Goal: Task Accomplishment & Management: Manage account settings

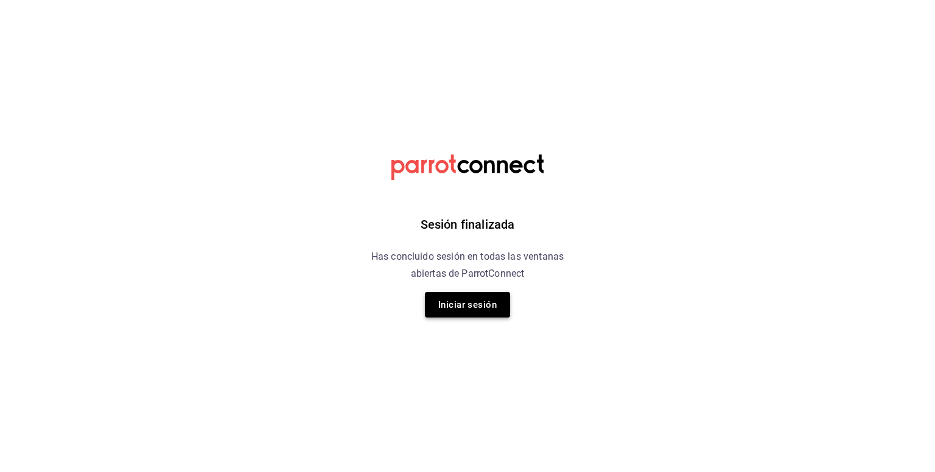
click at [477, 304] on button "Iniciar sesión" at bounding box center [467, 305] width 85 height 26
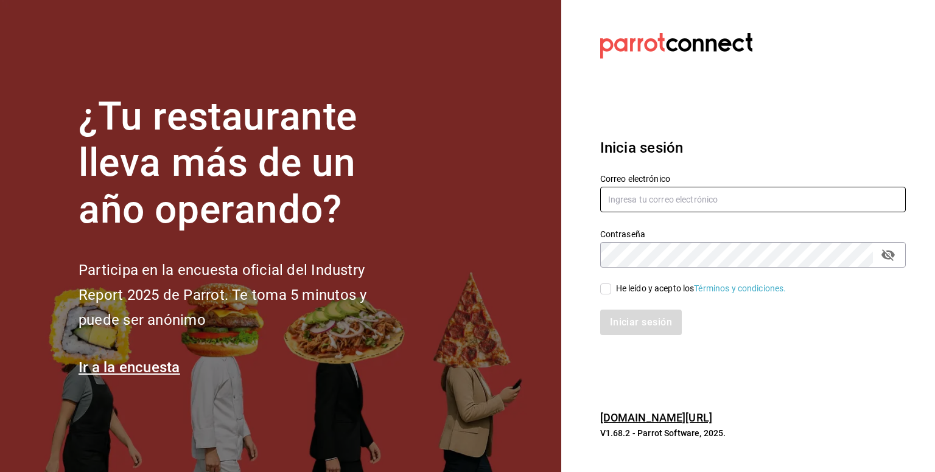
click at [636, 197] on input "text" at bounding box center [753, 200] width 306 height 26
type input "contacto@lapomadosa.mx"
click at [893, 256] on icon "passwordField" at bounding box center [888, 256] width 13 height 12
click at [605, 286] on input "He leído y acepto los Términos y condiciones." at bounding box center [605, 289] width 11 height 11
checkbox input "true"
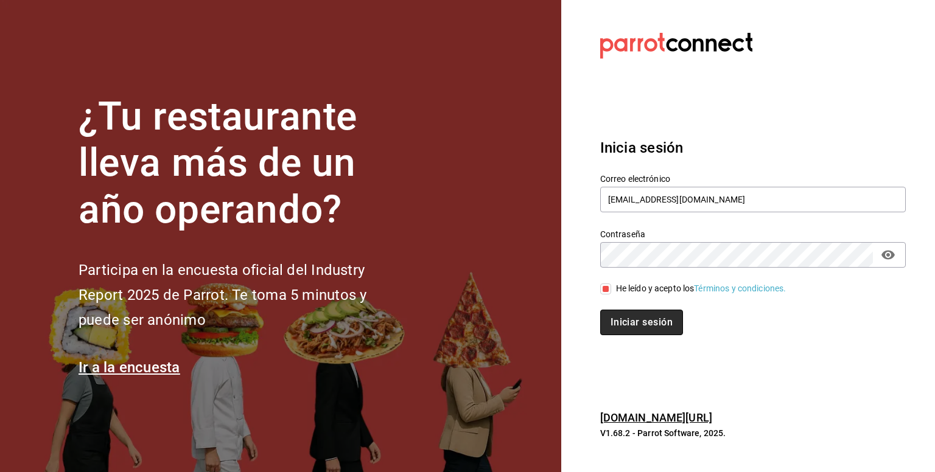
click at [639, 322] on button "Iniciar sesión" at bounding box center [641, 323] width 83 height 26
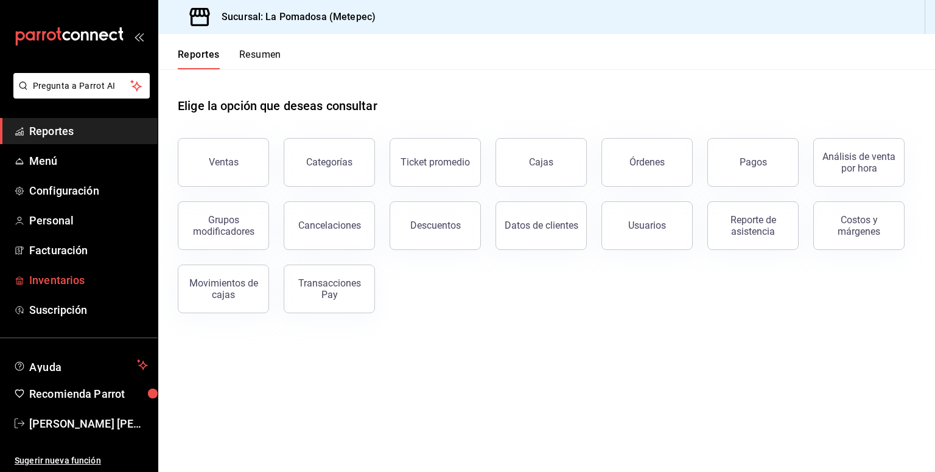
click at [68, 283] on span "Inventarios" at bounding box center [88, 280] width 119 height 16
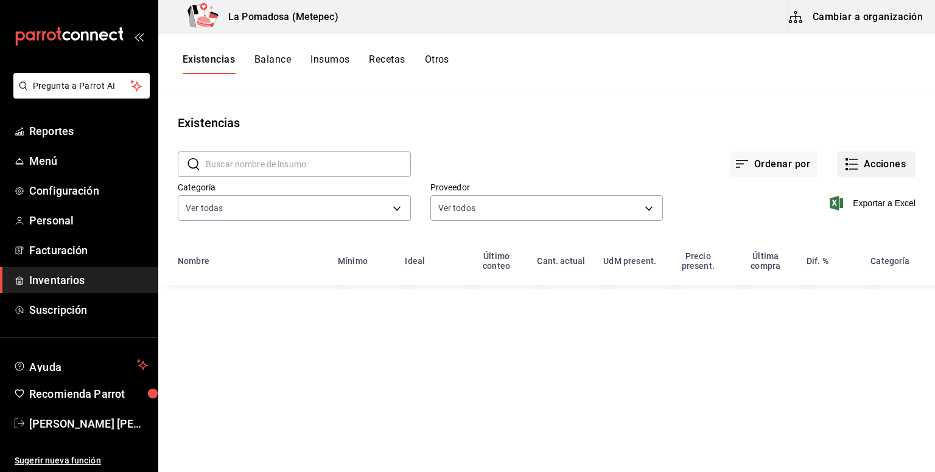
click at [857, 161] on icon "button" at bounding box center [851, 164] width 15 height 15
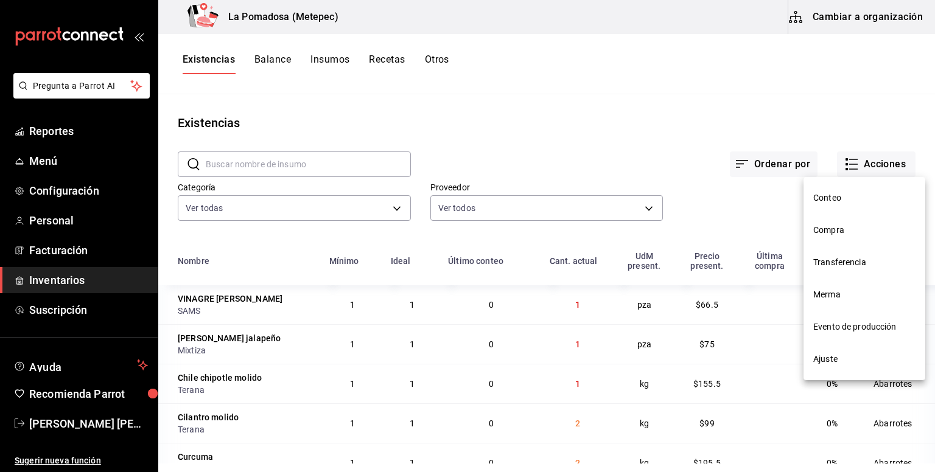
click at [827, 240] on li "Compra" at bounding box center [865, 230] width 122 height 32
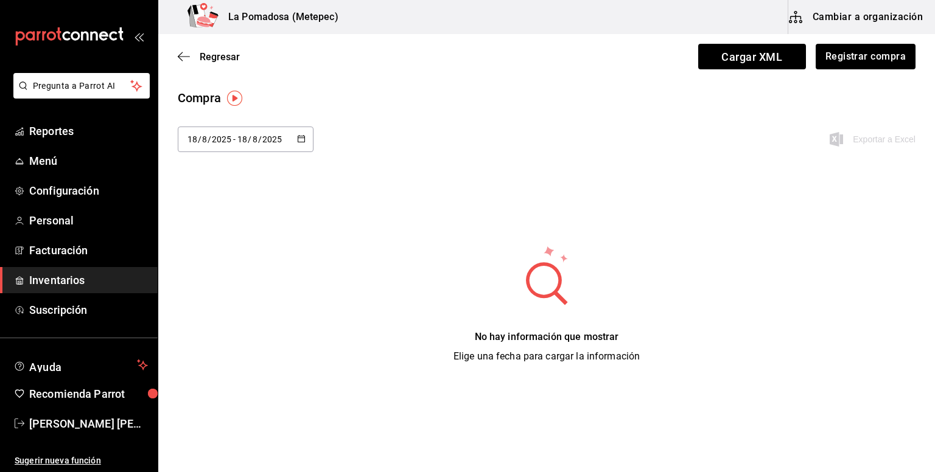
click at [308, 142] on div "[DATE] [DATE] - [DATE] [DATE]" at bounding box center [246, 140] width 136 height 26
click at [236, 207] on li "Ayer" at bounding box center [235, 205] width 115 height 27
type input "[DATE]"
type input "17"
type input "[DATE]"
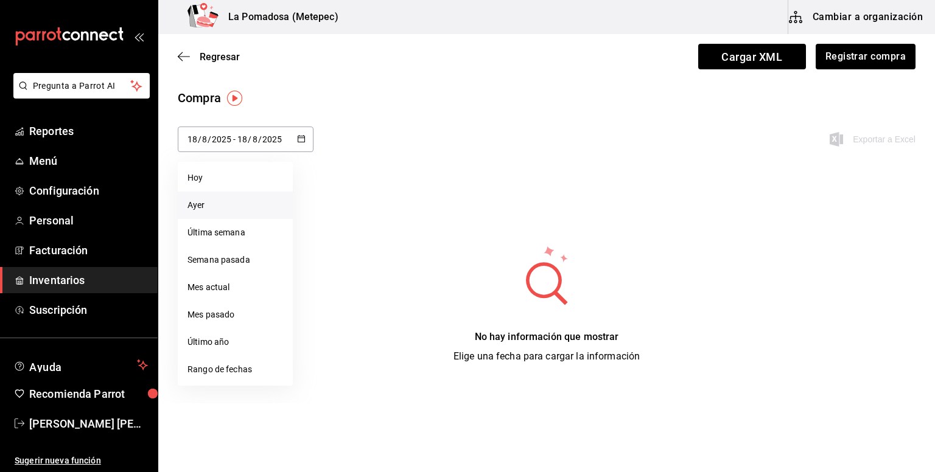
type input "17"
click at [304, 142] on icon "button" at bounding box center [301, 139] width 9 height 9
click at [214, 368] on li "Rango de fechas" at bounding box center [235, 369] width 115 height 27
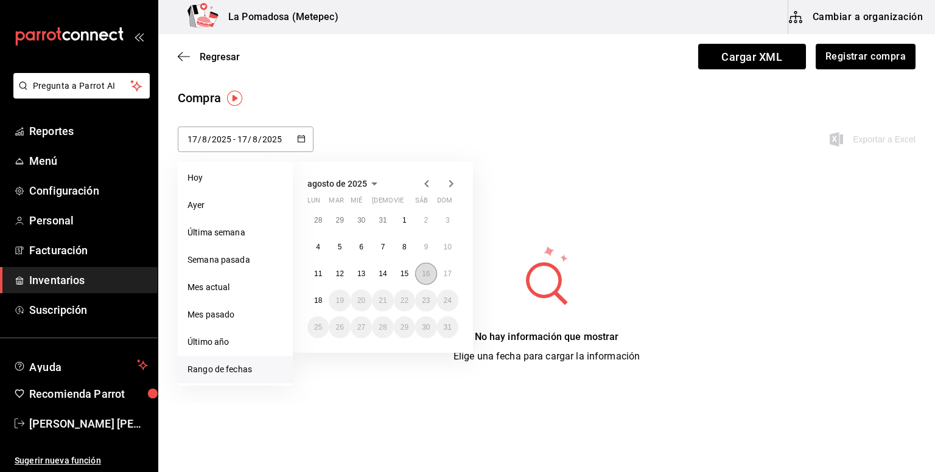
click at [424, 274] on abbr "16" at bounding box center [426, 274] width 8 height 9
type input "[DATE]"
type input "16"
type input "[DATE]"
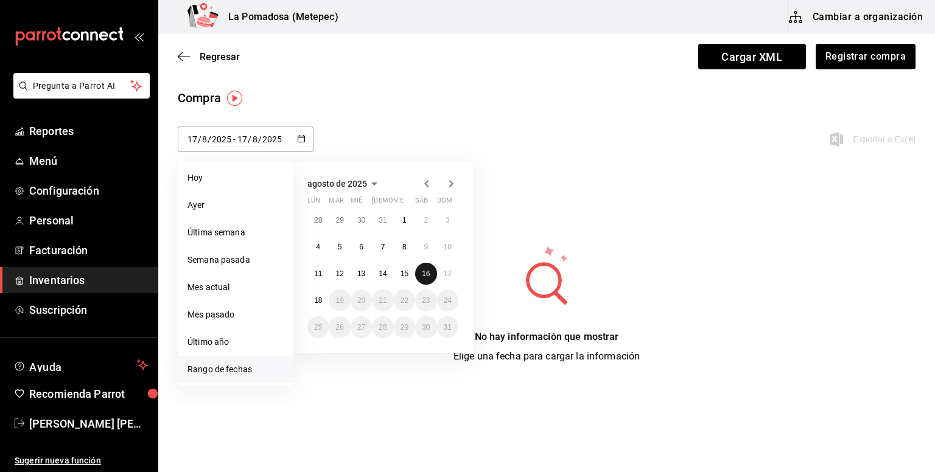
type input "16"
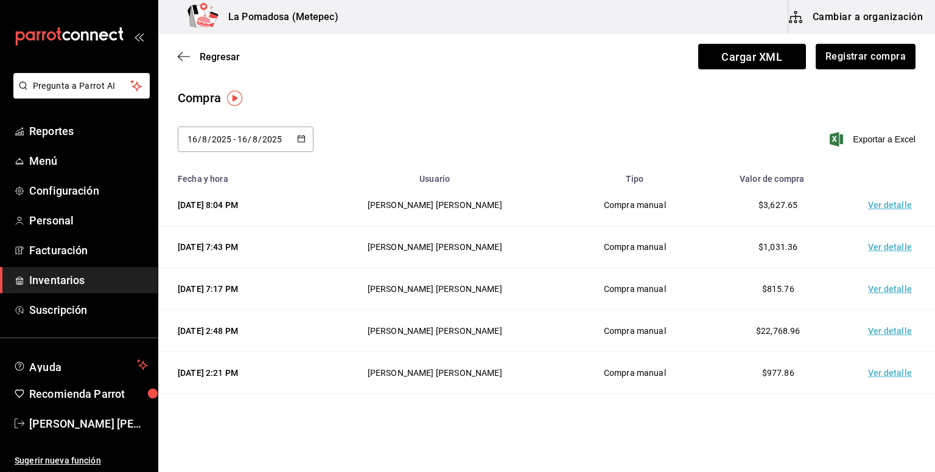
click at [874, 208] on td "Ver detalle" at bounding box center [892, 205] width 85 height 42
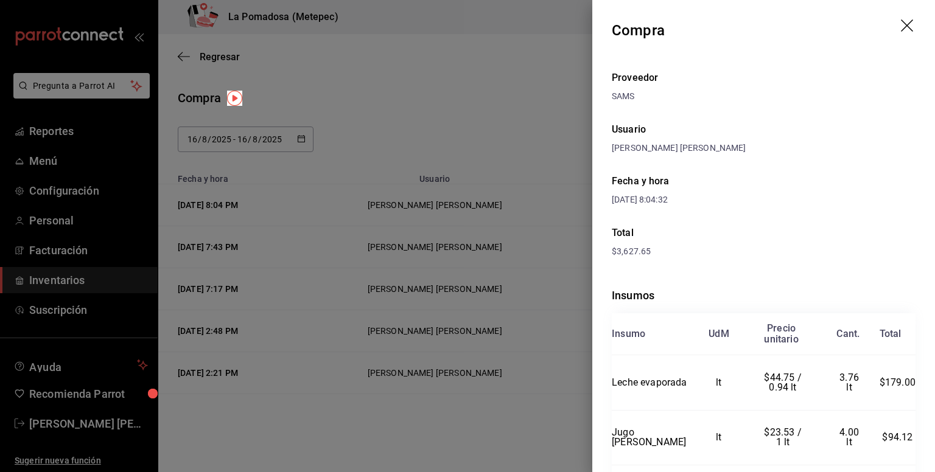
click at [903, 33] on icon "drag" at bounding box center [908, 26] width 15 height 15
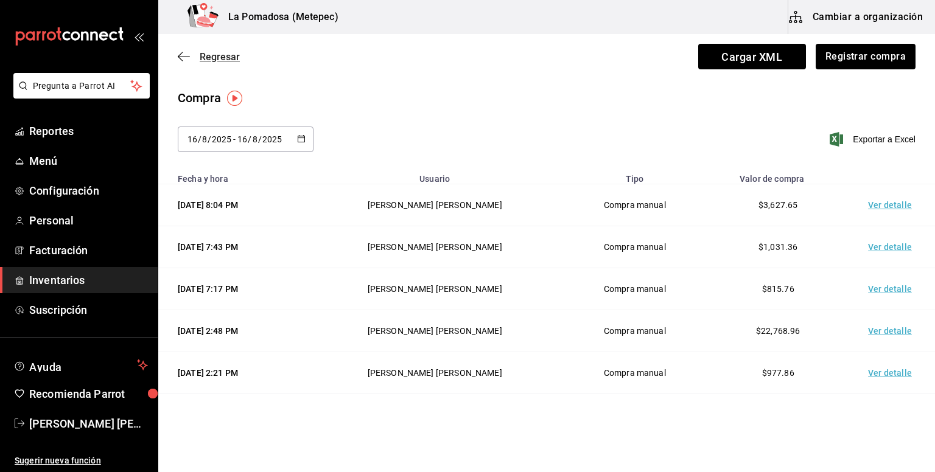
click at [233, 59] on span "Regresar" at bounding box center [220, 57] width 40 height 12
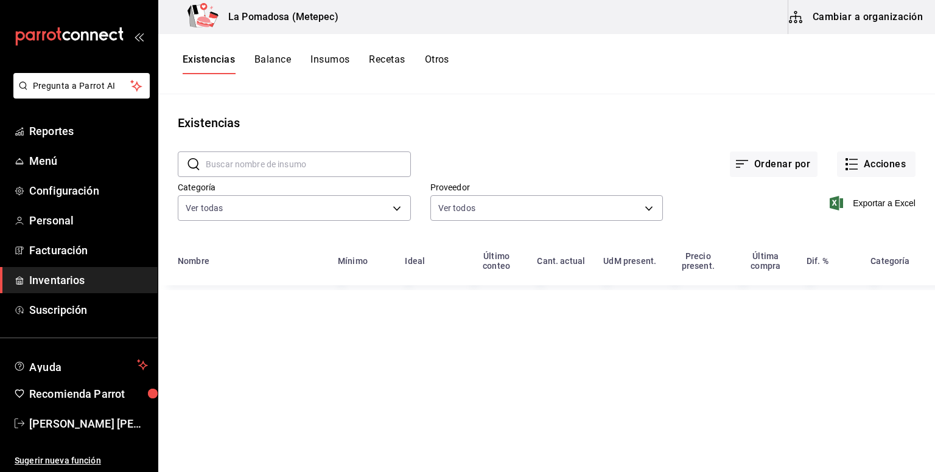
click at [438, 57] on button "Otros" at bounding box center [437, 64] width 24 height 21
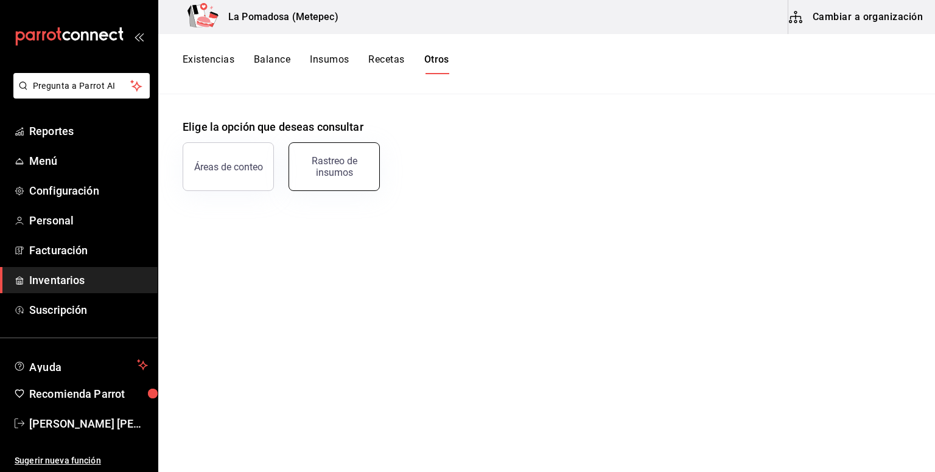
click at [321, 171] on div "Rastreo de insumos" at bounding box center [334, 166] width 75 height 23
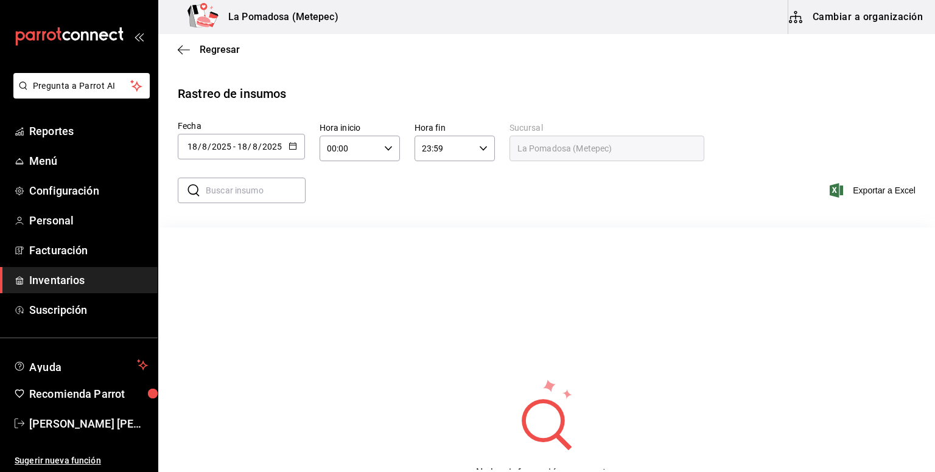
click at [265, 195] on input "text" at bounding box center [256, 190] width 100 height 24
type input "cheescake de oreo"
click at [286, 144] on div "[DATE] [DATE] - [DATE] [DATE]" at bounding box center [241, 147] width 127 height 26
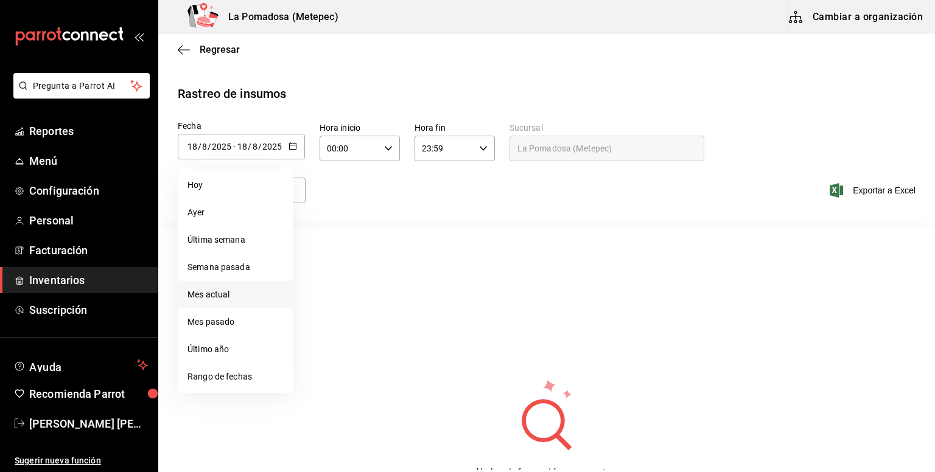
click at [231, 306] on li "Mes actual" at bounding box center [235, 294] width 115 height 27
type input "[DATE]"
type input "1"
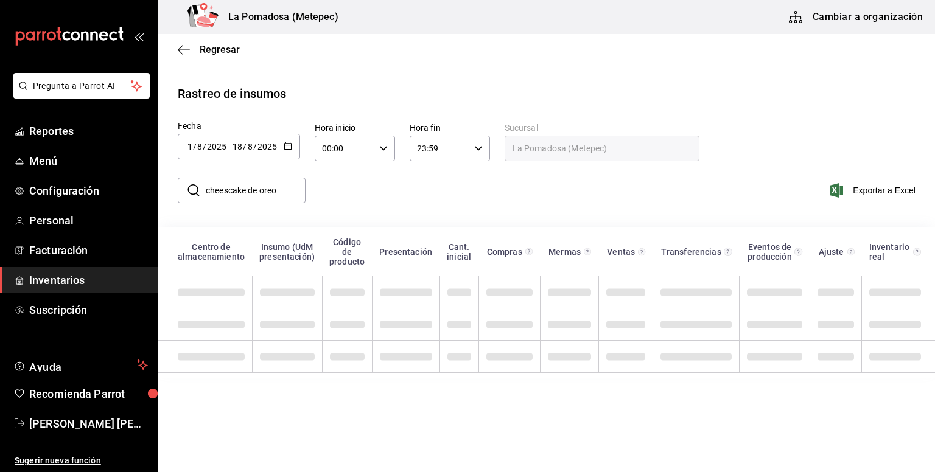
click at [297, 198] on input "cheescake de oreo" at bounding box center [256, 190] width 100 height 24
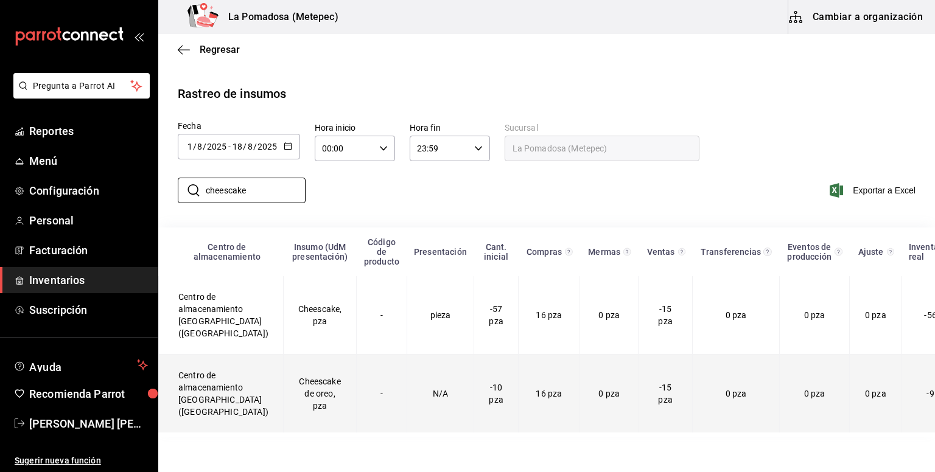
type input "cheescake"
click at [297, 400] on td "Cheescake de oreo, pza" at bounding box center [320, 394] width 74 height 79
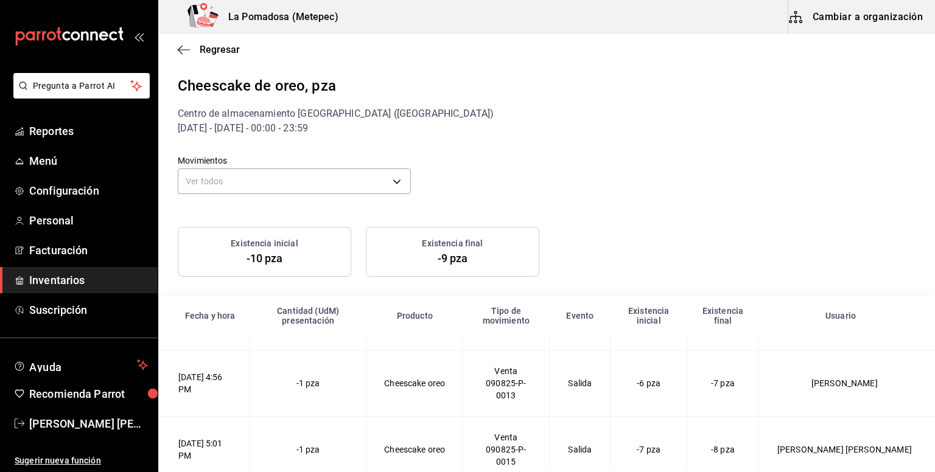
scroll to position [365, 0]
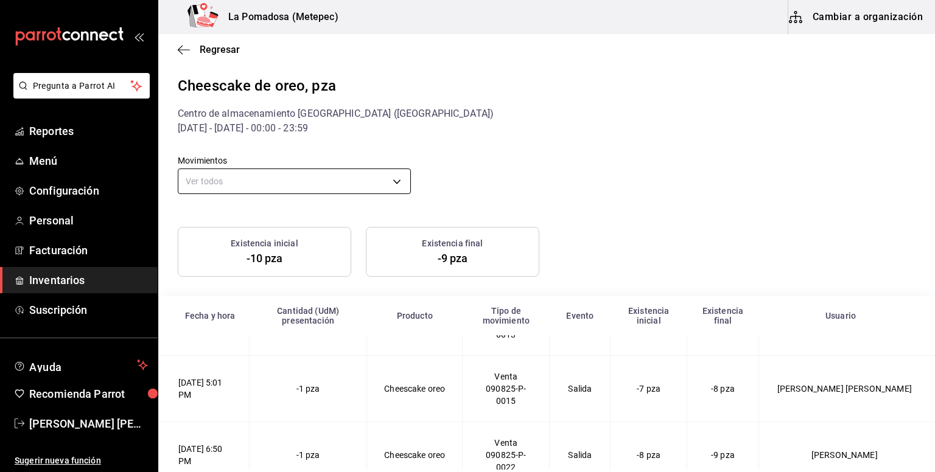
click at [274, 193] on body "Pregunta a Parrot AI Reportes Menú Configuración Personal Facturación Inventari…" at bounding box center [467, 235] width 935 height 470
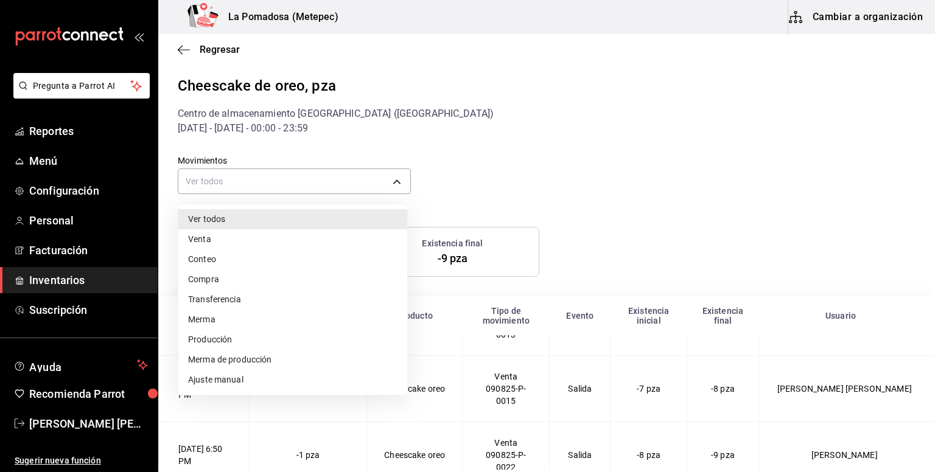
click at [231, 281] on li "Compra" at bounding box center [292, 280] width 229 height 20
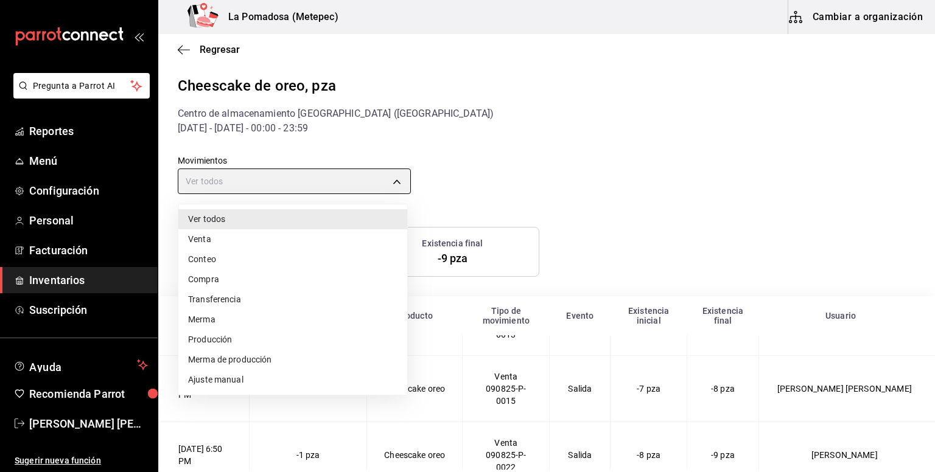
type input "PURCHASE"
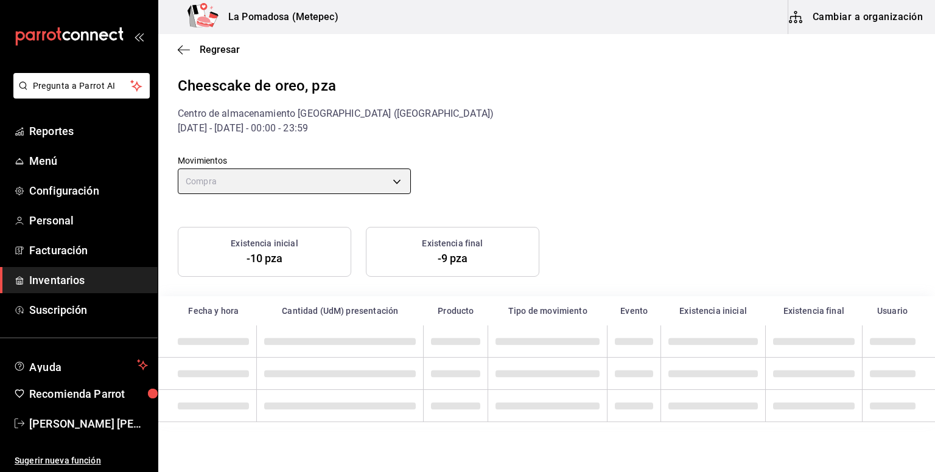
scroll to position [0, 0]
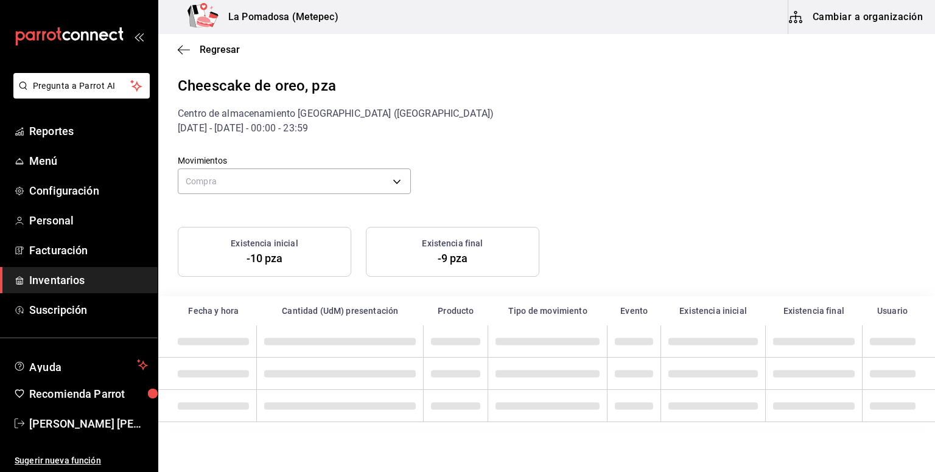
click at [101, 283] on span "Inventarios" at bounding box center [88, 280] width 119 height 16
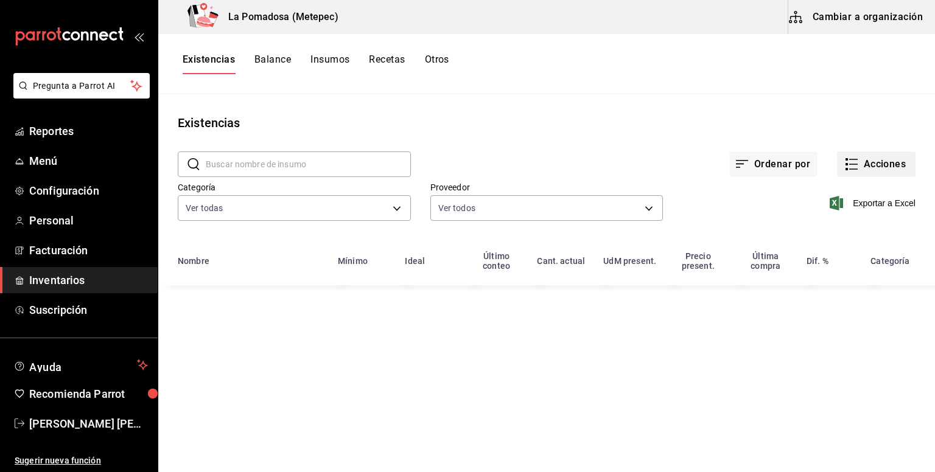
click at [854, 175] on button "Acciones" at bounding box center [876, 165] width 79 height 26
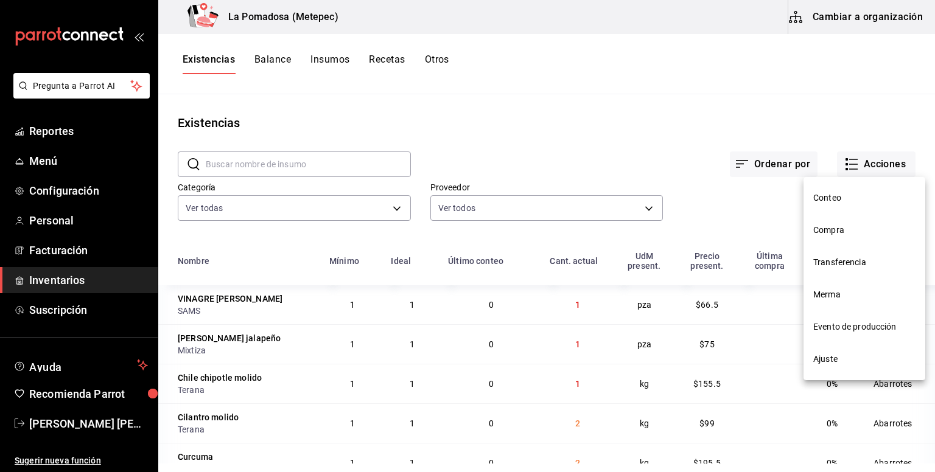
click at [848, 230] on span "Compra" at bounding box center [864, 230] width 102 height 13
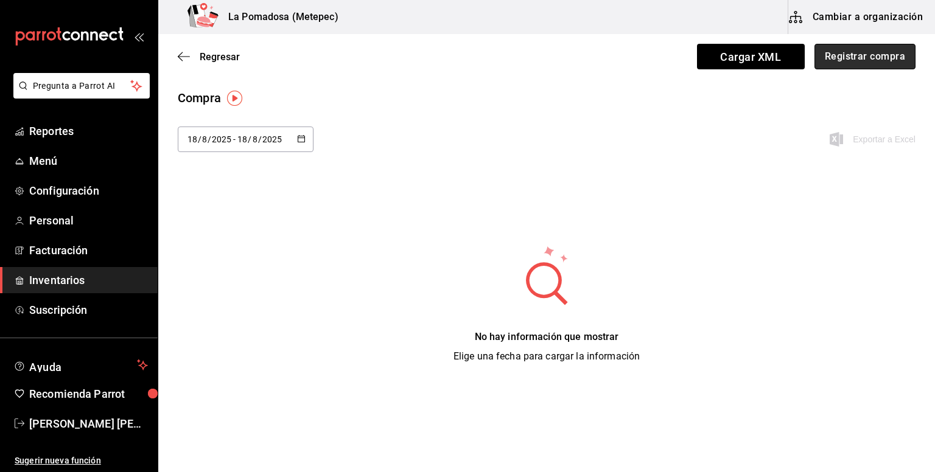
click at [910, 44] on button "Registrar compra" at bounding box center [865, 57] width 101 height 26
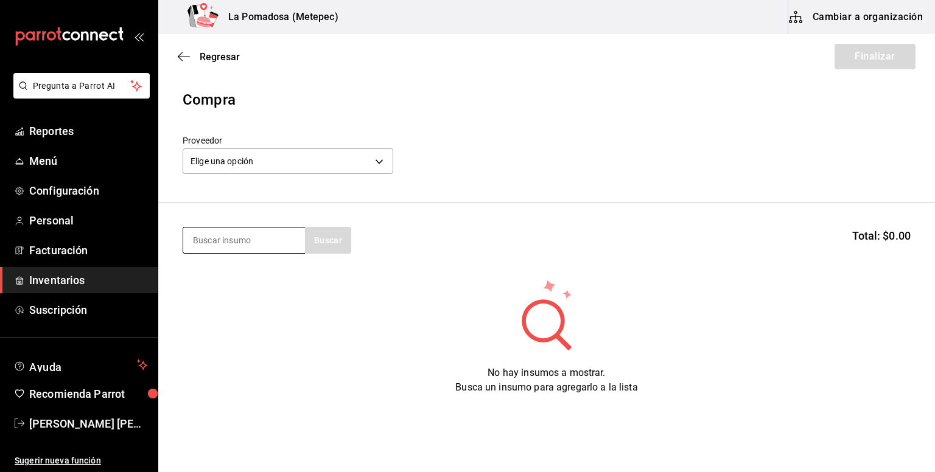
click at [273, 239] on input at bounding box center [244, 241] width 122 height 26
type input "oreo"
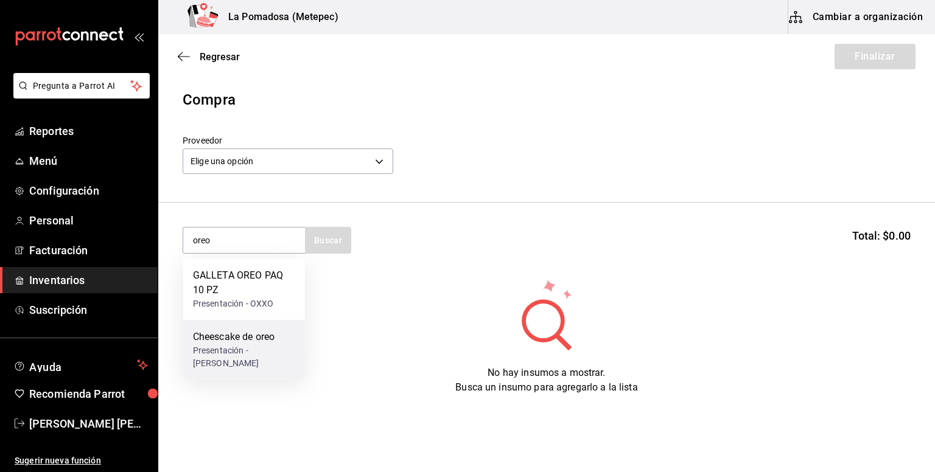
click at [231, 345] on div "Presentación - [PERSON_NAME]" at bounding box center [244, 358] width 102 height 26
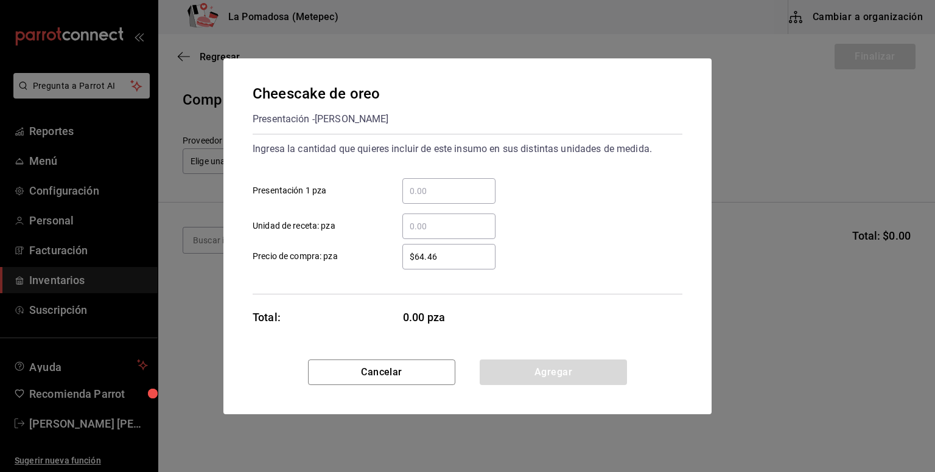
click at [460, 186] on input "​ Presentación 1 pza" at bounding box center [448, 191] width 93 height 15
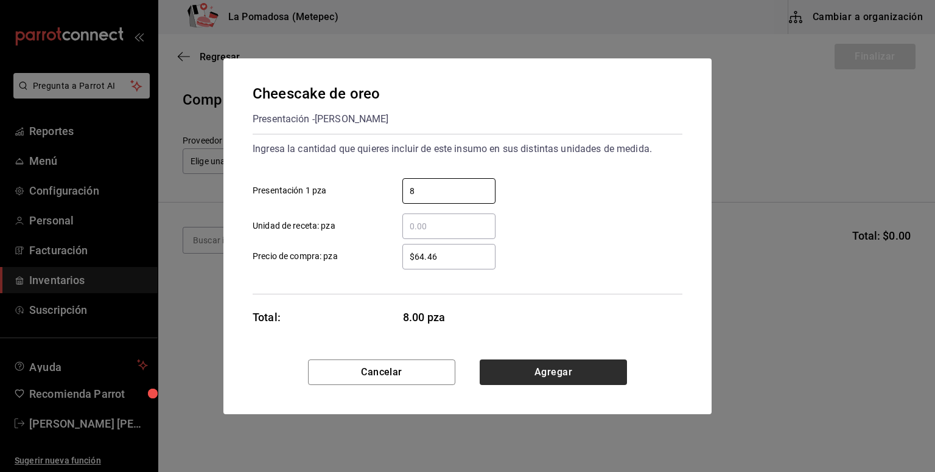
type input "8"
click at [582, 373] on button "Agregar" at bounding box center [553, 373] width 147 height 26
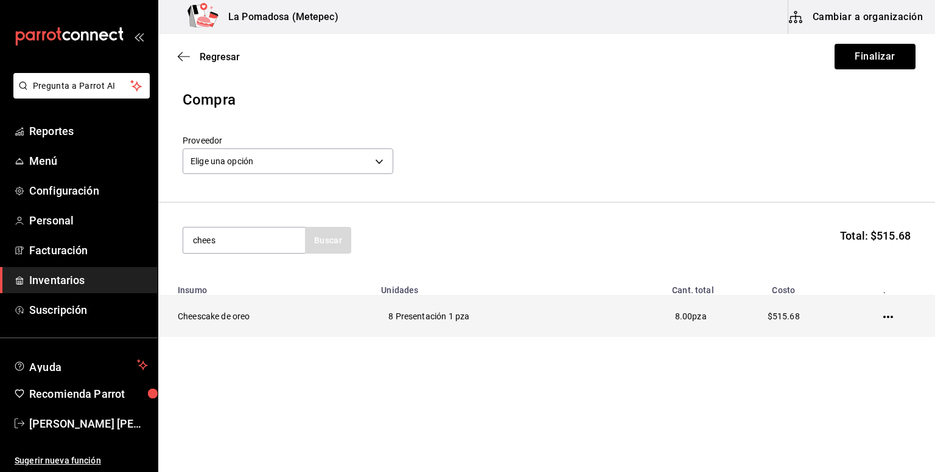
type input "chees"
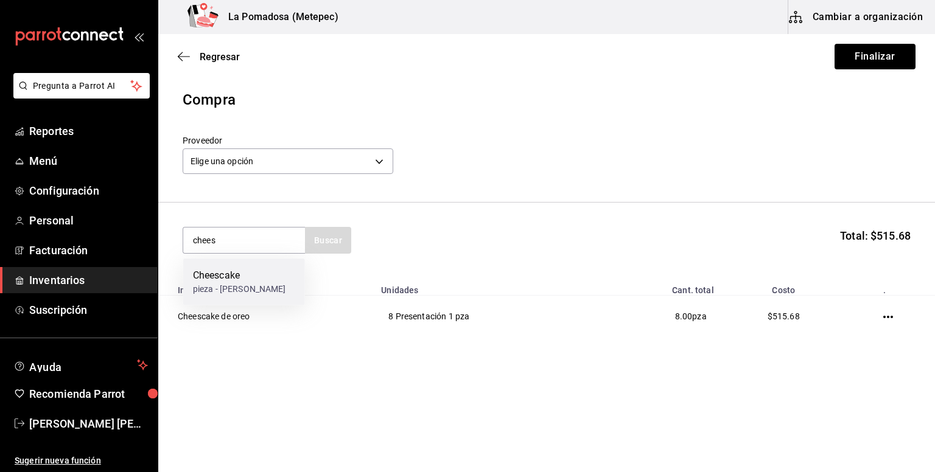
click at [249, 295] on div "pieza - [PERSON_NAME]" at bounding box center [239, 289] width 93 height 13
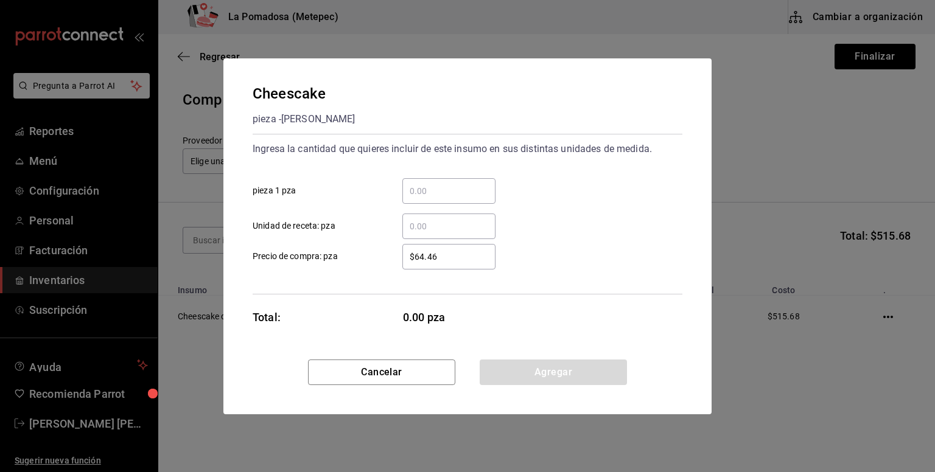
click at [467, 180] on div "​" at bounding box center [448, 191] width 93 height 26
click at [467, 184] on input "​ pieza 1 pza" at bounding box center [448, 191] width 93 height 15
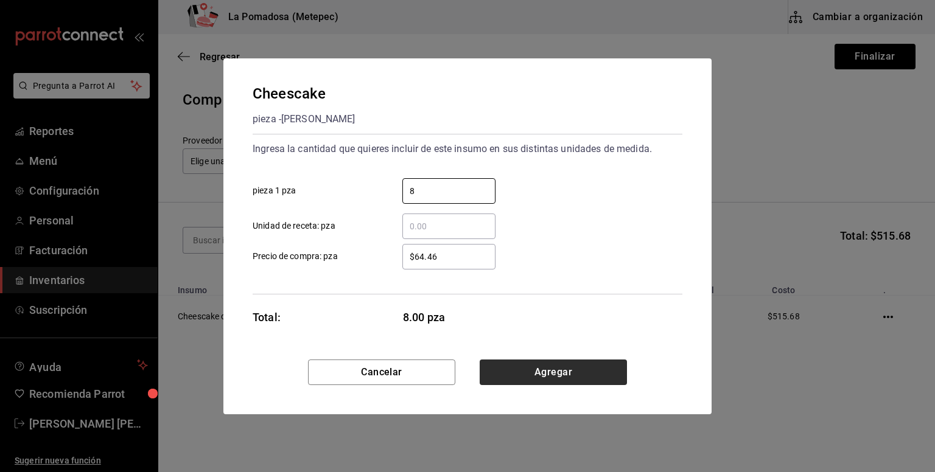
type input "8"
click at [597, 372] on button "Agregar" at bounding box center [553, 373] width 147 height 26
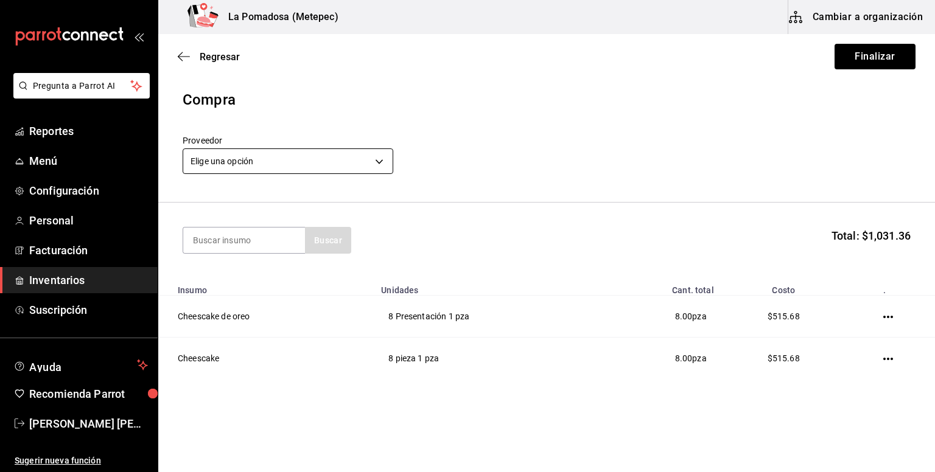
click at [307, 166] on body "Pregunta a Parrot AI Reportes Menú Configuración Personal Facturación Inventari…" at bounding box center [467, 202] width 935 height 404
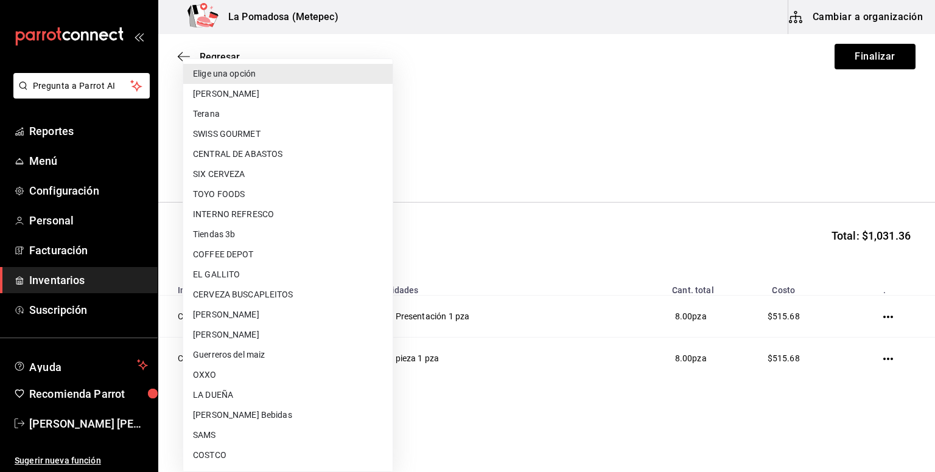
click at [258, 95] on li "[PERSON_NAME]" at bounding box center [287, 94] width 209 height 20
type input "feb0a775-be40-43d1-8a93-bded463505b4"
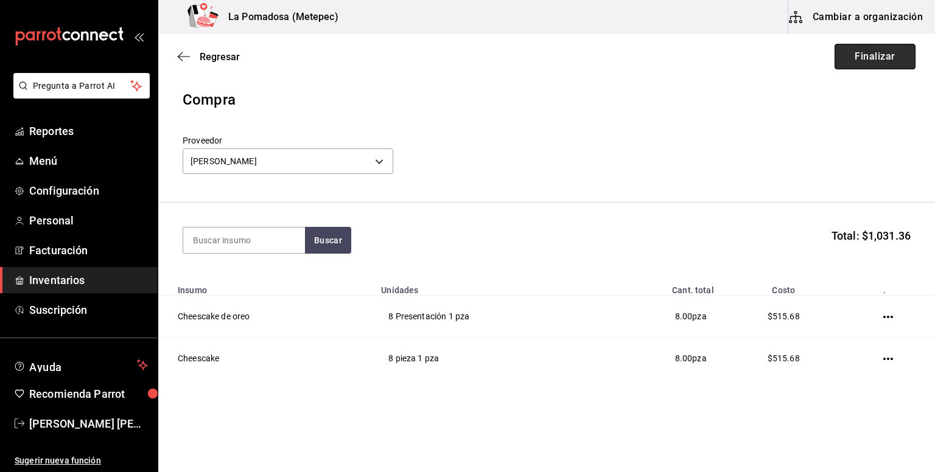
click at [862, 57] on button "Finalizar" at bounding box center [875, 57] width 81 height 26
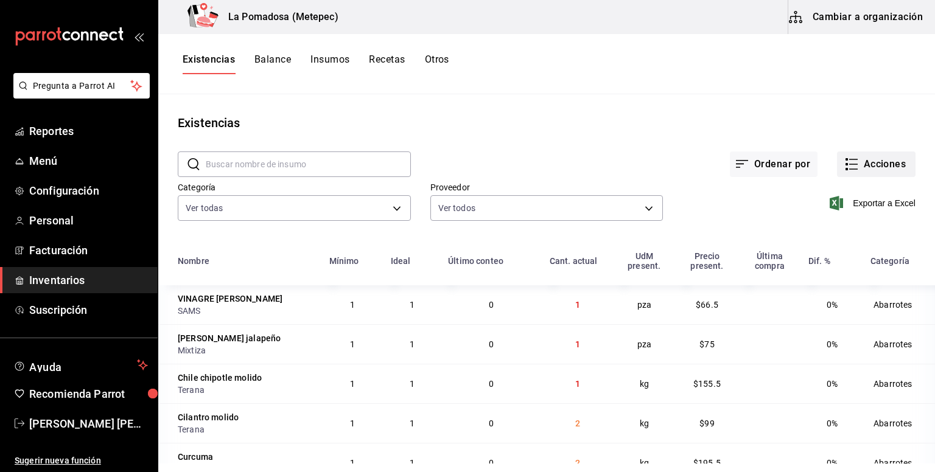
click at [868, 161] on button "Acciones" at bounding box center [876, 165] width 79 height 26
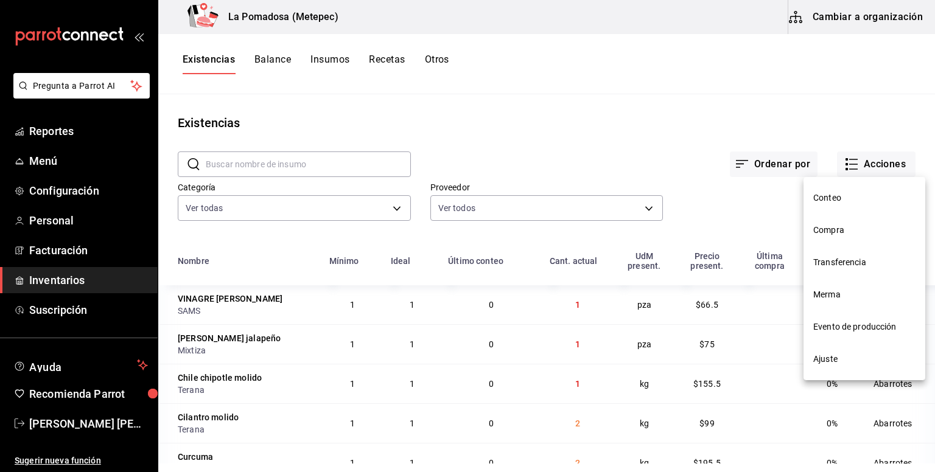
click at [851, 233] on span "Compra" at bounding box center [864, 230] width 102 height 13
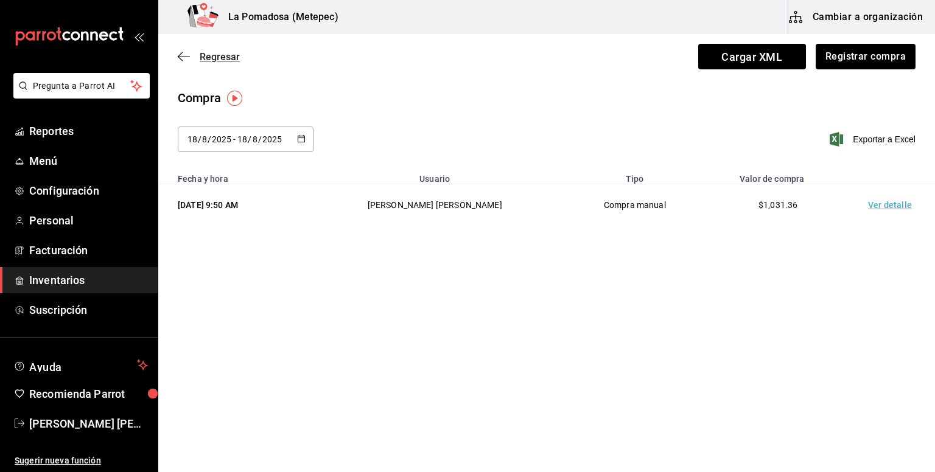
click at [219, 57] on span "Regresar" at bounding box center [220, 57] width 40 height 12
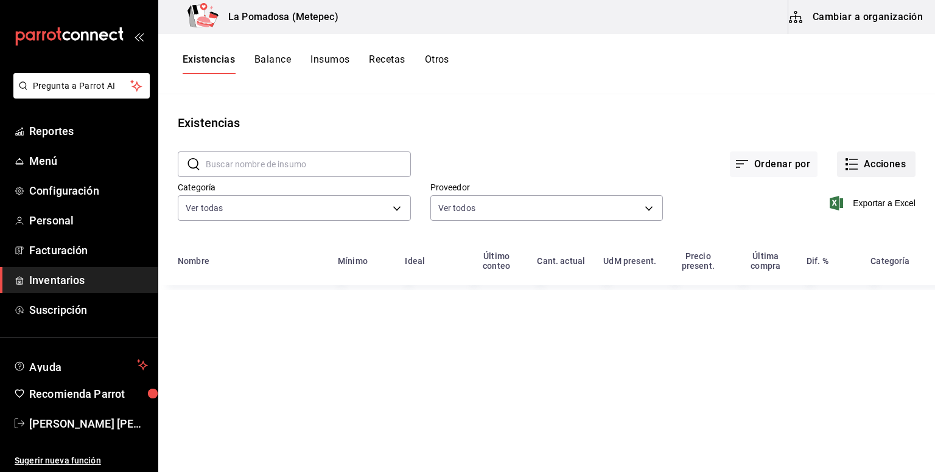
click at [881, 169] on button "Acciones" at bounding box center [876, 165] width 79 height 26
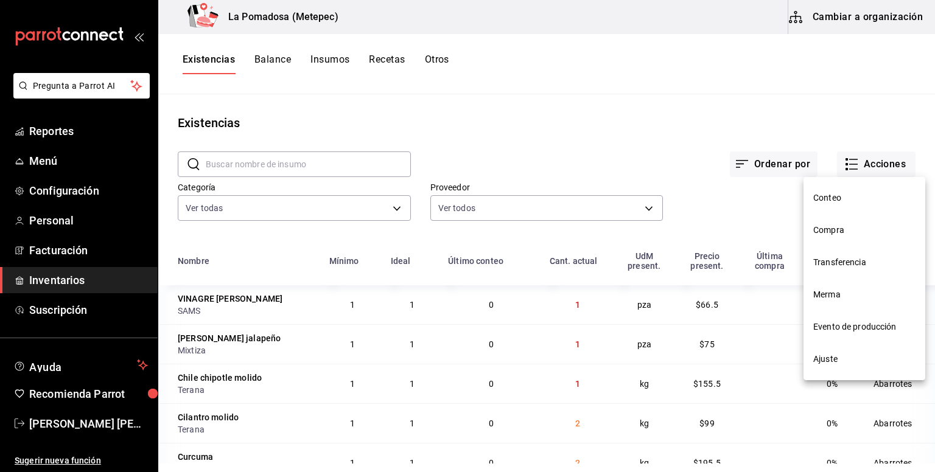
click at [834, 205] on li "Conteo" at bounding box center [865, 198] width 122 height 32
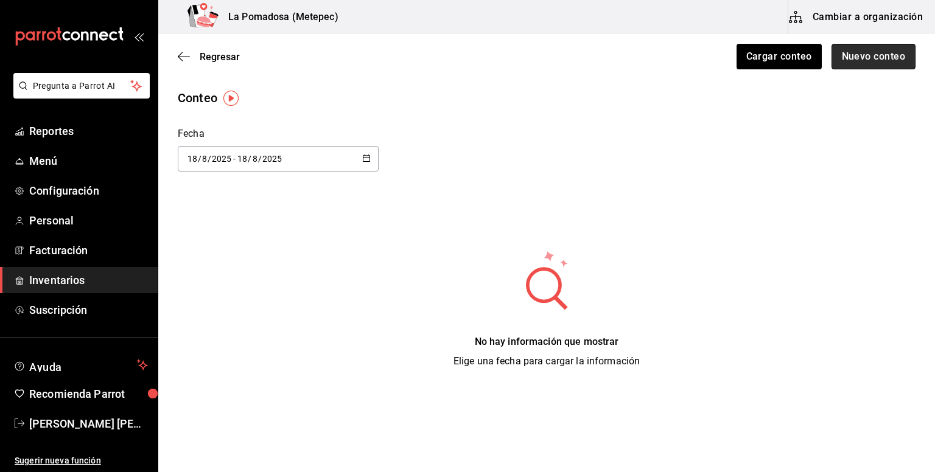
click at [851, 66] on button "Nuevo conteo" at bounding box center [874, 57] width 85 height 26
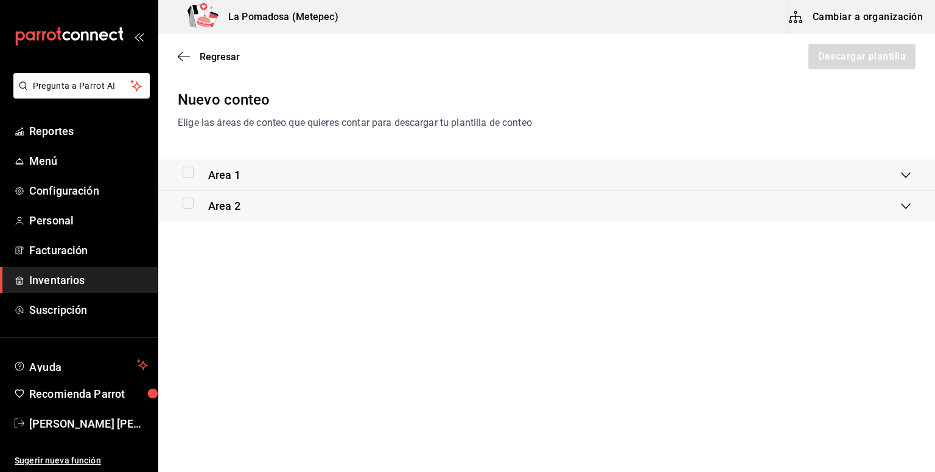
click at [183, 174] on input "checkbox" at bounding box center [188, 172] width 11 height 11
checkbox input "true"
click at [189, 206] on input "checkbox" at bounding box center [188, 203] width 11 height 11
checkbox input "true"
click at [819, 54] on button "Descargar plantilla" at bounding box center [861, 57] width 108 height 26
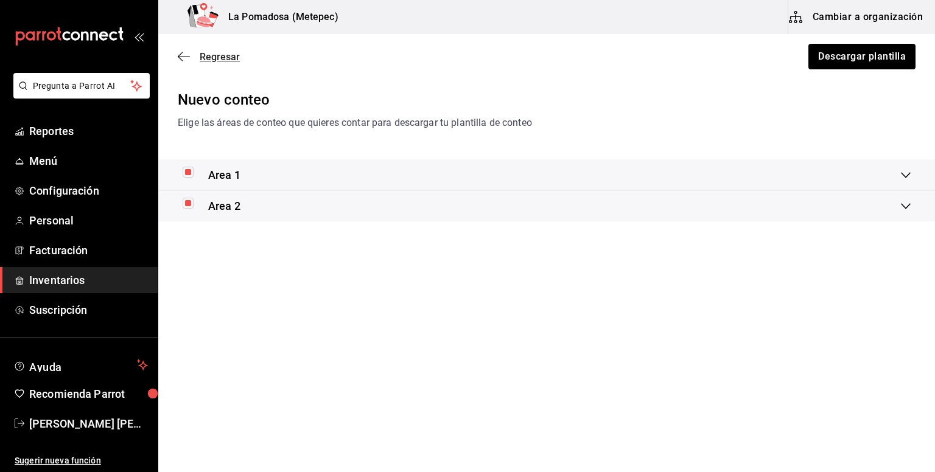
click at [226, 57] on span "Regresar" at bounding box center [220, 57] width 40 height 12
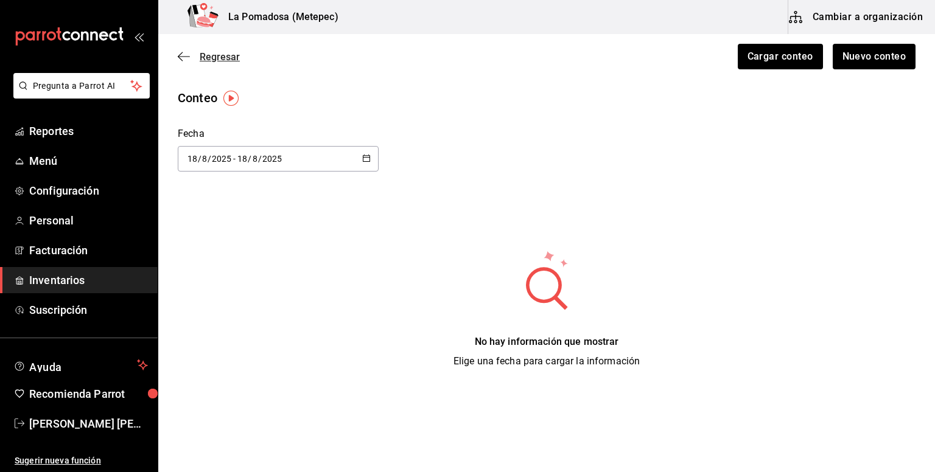
click at [231, 61] on span "Regresar" at bounding box center [220, 57] width 40 height 12
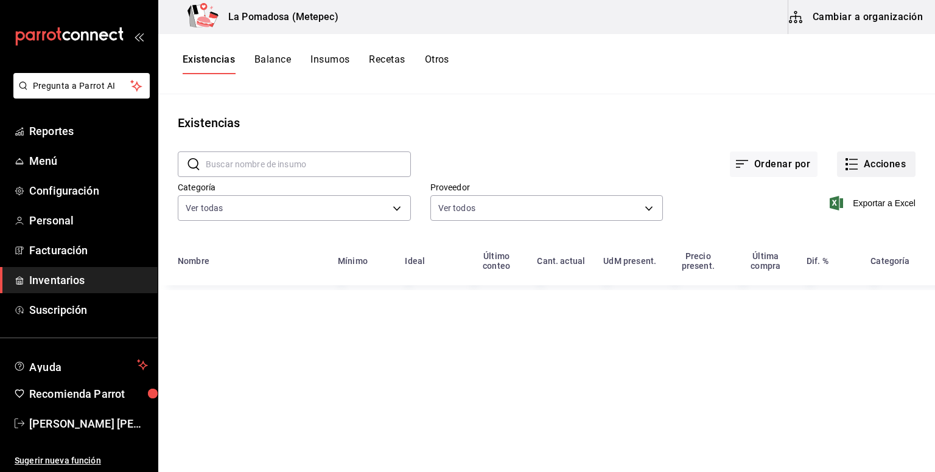
click at [879, 164] on button "Acciones" at bounding box center [876, 165] width 79 height 26
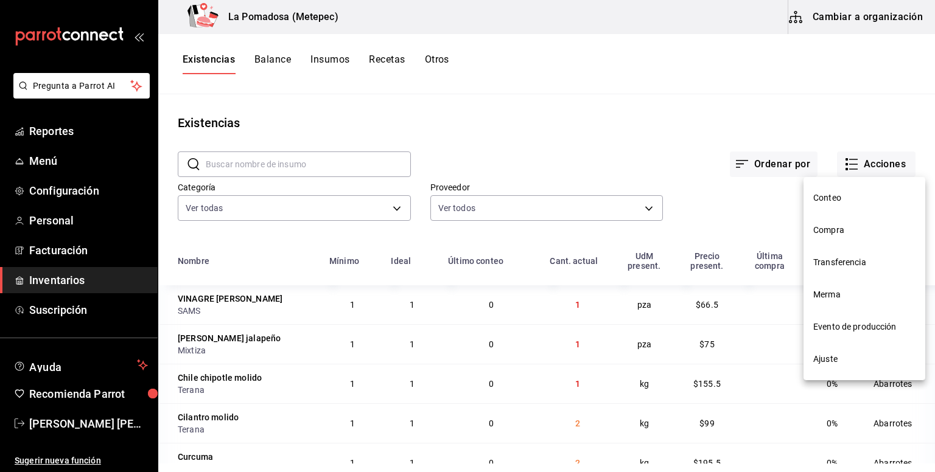
click at [859, 236] on span "Compra" at bounding box center [864, 230] width 102 height 13
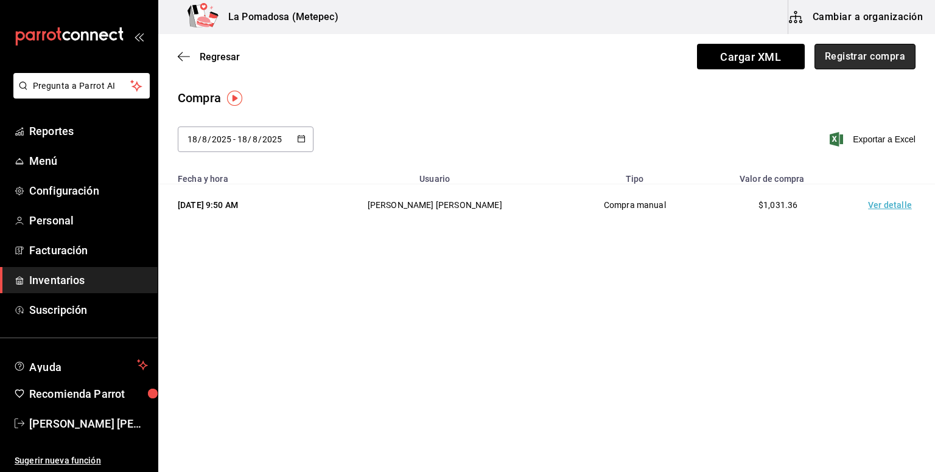
click at [839, 54] on button "Registrar compra" at bounding box center [865, 57] width 101 height 26
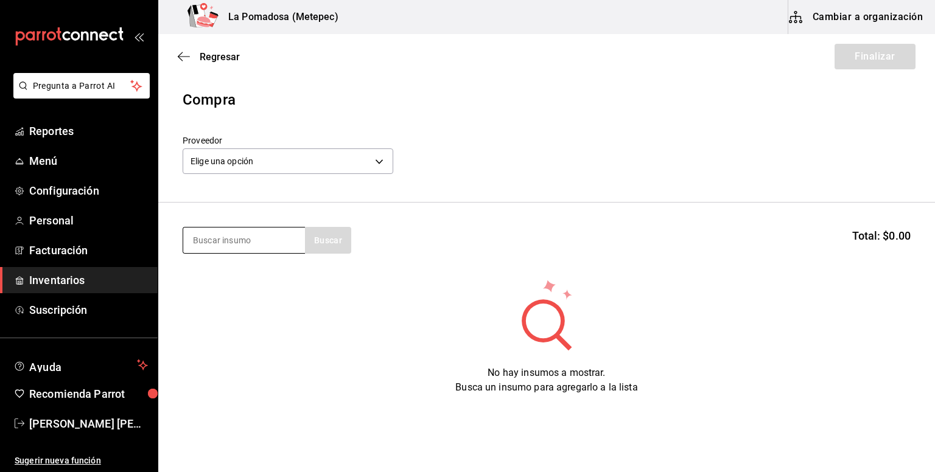
click at [243, 250] on input at bounding box center [244, 241] width 122 height 26
type input "BURRE"
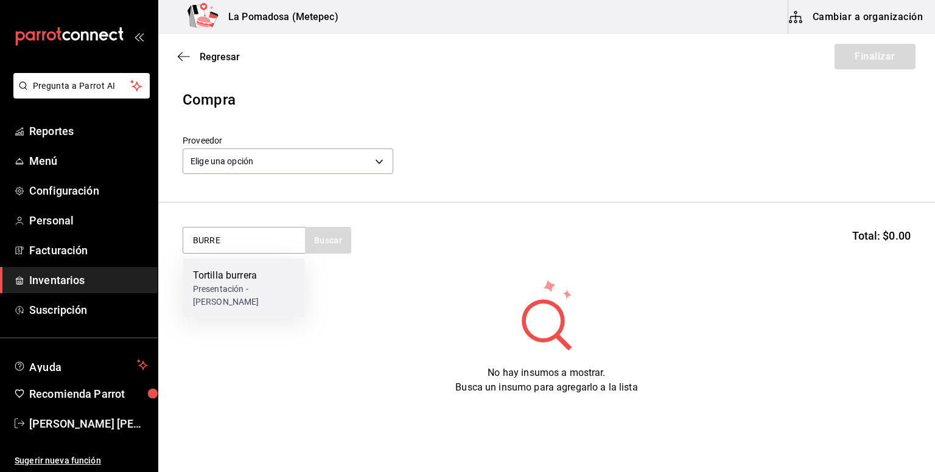
click at [207, 279] on div "Tortilla burrera" at bounding box center [244, 276] width 102 height 15
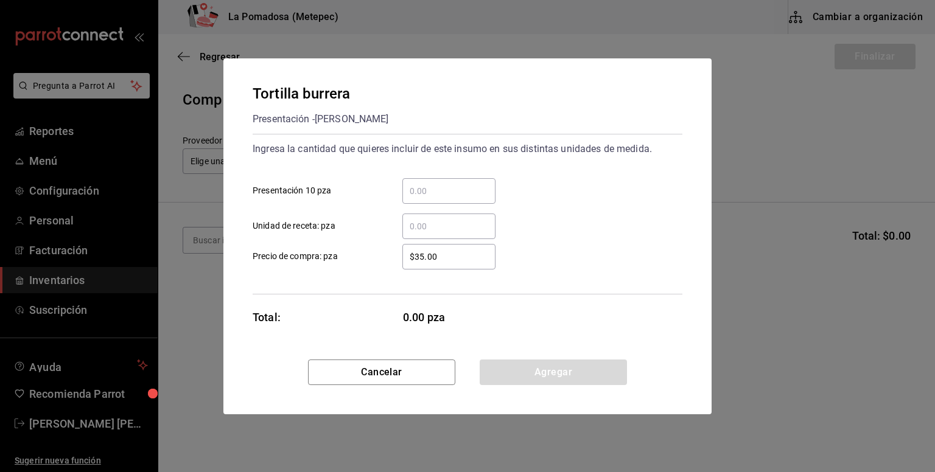
click at [442, 181] on div "​" at bounding box center [448, 191] width 93 height 26
click at [442, 184] on input "​ Presentación 10 pza" at bounding box center [448, 191] width 93 height 15
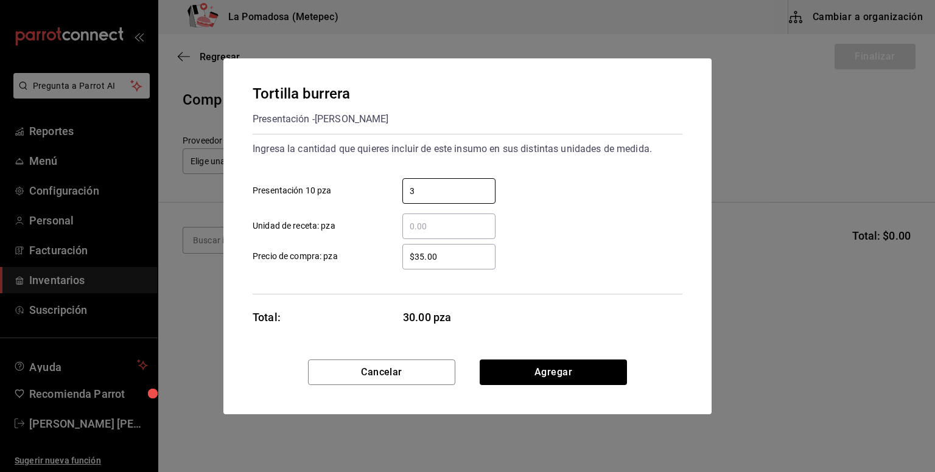
type input "3"
click at [414, 263] on input "$35.00" at bounding box center [448, 257] width 93 height 15
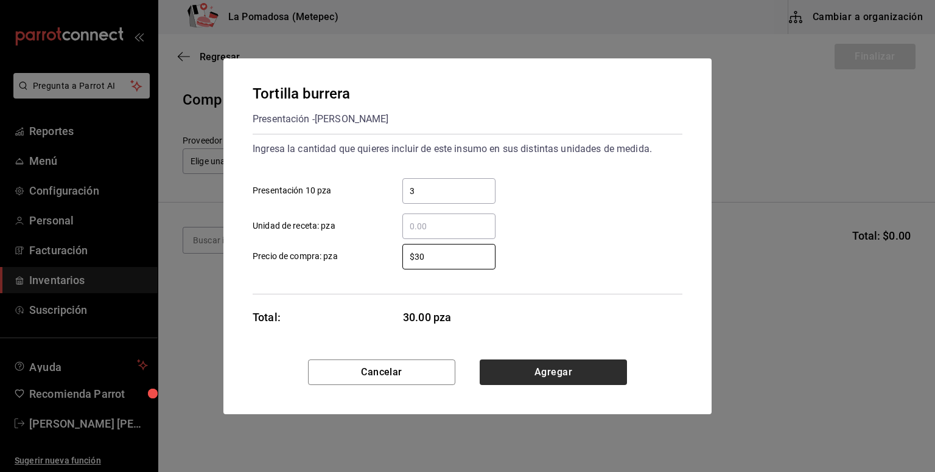
type input "$30"
click at [575, 384] on button "Agregar" at bounding box center [553, 373] width 147 height 26
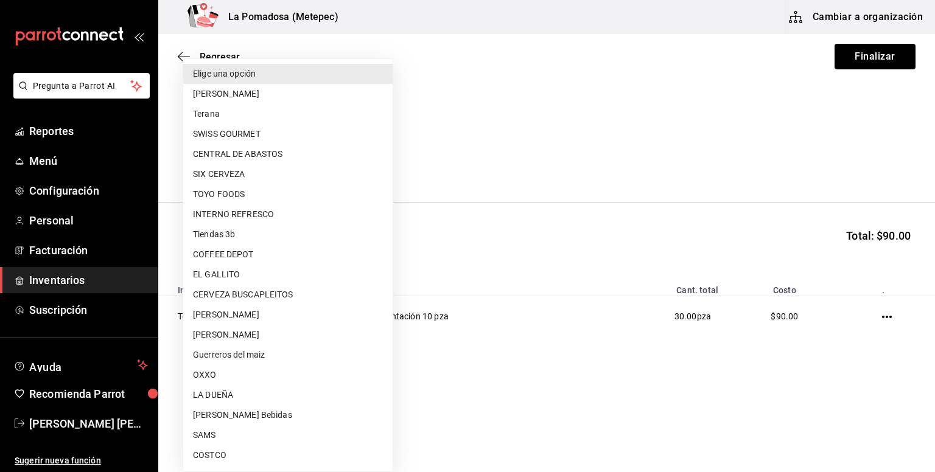
click at [272, 163] on body "Pregunta a Parrot AI Reportes Menú Configuración Personal Facturación Inventari…" at bounding box center [467, 202] width 935 height 404
click at [252, 315] on li "[PERSON_NAME]" at bounding box center [287, 315] width 209 height 20
type input "a94b9b64-e833-4bbc-ad5b-82780096dbf6"
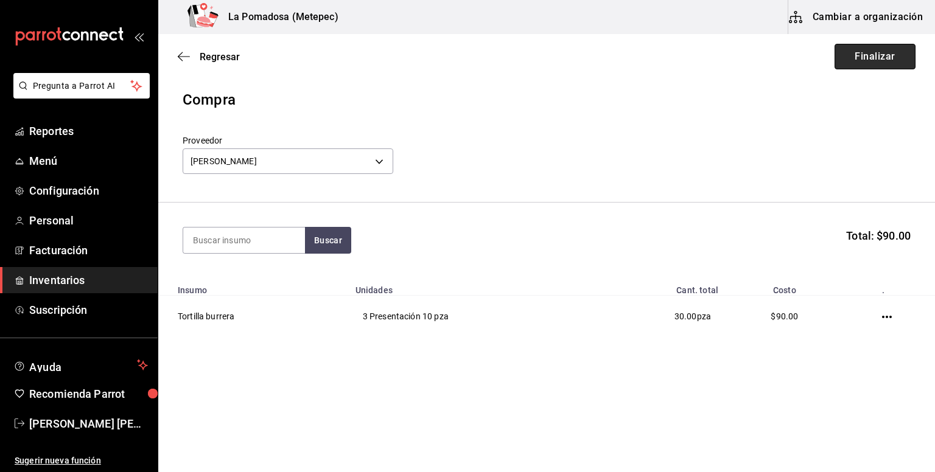
click at [901, 60] on button "Finalizar" at bounding box center [875, 57] width 81 height 26
